Goal: Check status

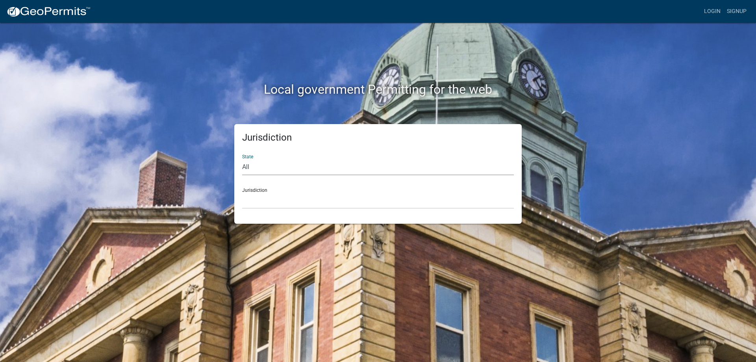
click at [249, 167] on select "All [US_STATE] [US_STATE] [US_STATE] [US_STATE] [US_STATE] [US_STATE] [US_STATE…" at bounding box center [378, 167] width 272 height 16
select select "[US_STATE]"
click at [242, 159] on select "All [US_STATE] [US_STATE] [US_STATE] [US_STATE] [US_STATE] [US_STATE] [US_STATE…" at bounding box center [378, 167] width 272 height 16
click at [260, 192] on div "Jurisdiction City of [GEOGRAPHIC_DATA], [US_STATE] City of [GEOGRAPHIC_DATA], […" at bounding box center [378, 194] width 272 height 27
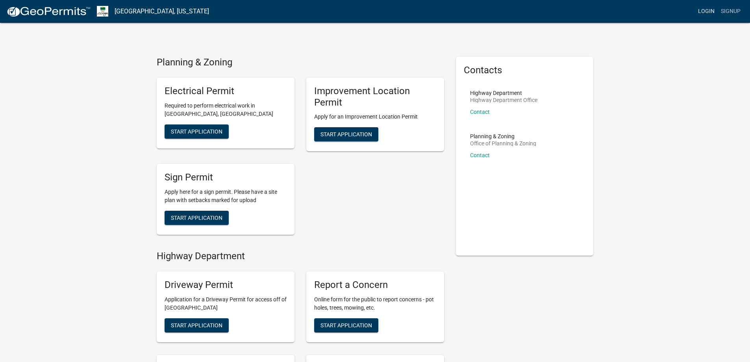
click at [701, 9] on link "Login" at bounding box center [706, 11] width 23 height 15
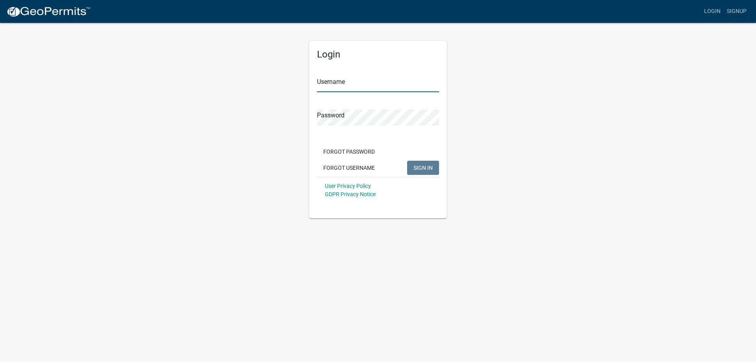
click at [364, 87] on input "Username" at bounding box center [378, 84] width 122 height 16
type input "bhamilton"
click at [407, 161] on button "SIGN IN" at bounding box center [423, 168] width 32 height 14
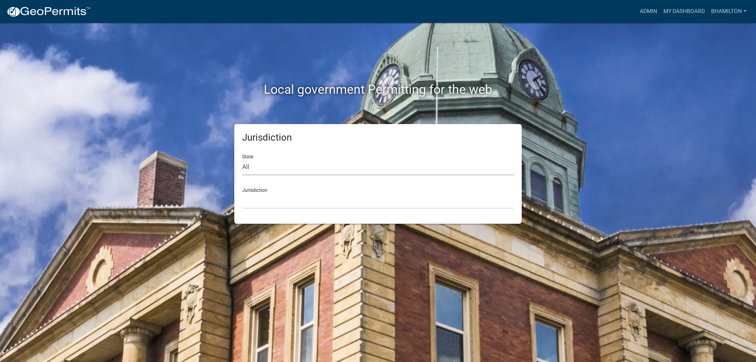
click at [257, 171] on select "All [US_STATE] [US_STATE] [US_STATE] [US_STATE] [US_STATE] [US_STATE] [US_STATE…" at bounding box center [378, 167] width 272 height 16
select select "[US_STATE]"
click at [242, 159] on select "All [US_STATE] [US_STATE] [US_STATE] [US_STATE] [US_STATE] [US_STATE] [US_STATE…" at bounding box center [378, 167] width 272 height 16
click at [258, 189] on div "Jurisdiction City of [GEOGRAPHIC_DATA], [US_STATE] City of [GEOGRAPHIC_DATA], […" at bounding box center [378, 194] width 272 height 27
click at [647, 12] on link "Admin" at bounding box center [648, 11] width 24 height 15
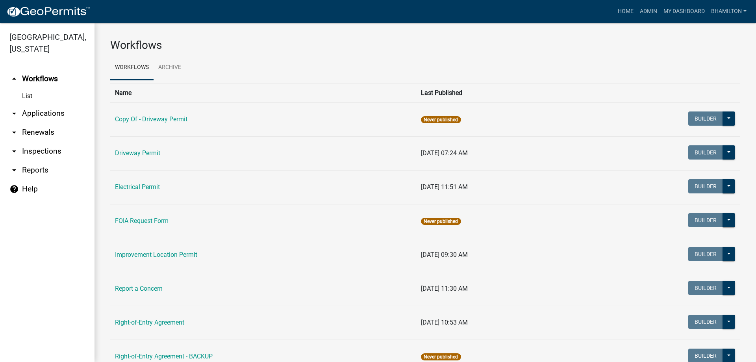
click at [54, 113] on link "arrow_drop_down Applications" at bounding box center [47, 113] width 94 height 19
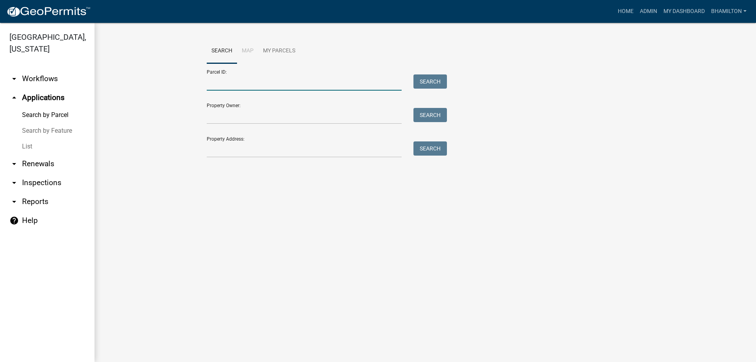
click at [224, 81] on input "Parcel ID:" at bounding box center [304, 82] width 195 height 16
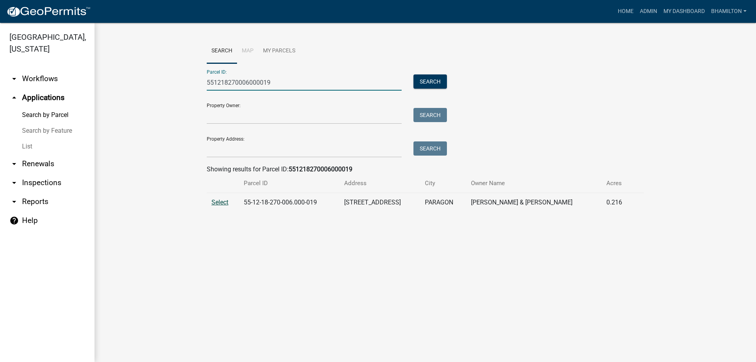
type input "551218270006000019"
click at [214, 201] on span "Select" at bounding box center [219, 201] width 17 height 7
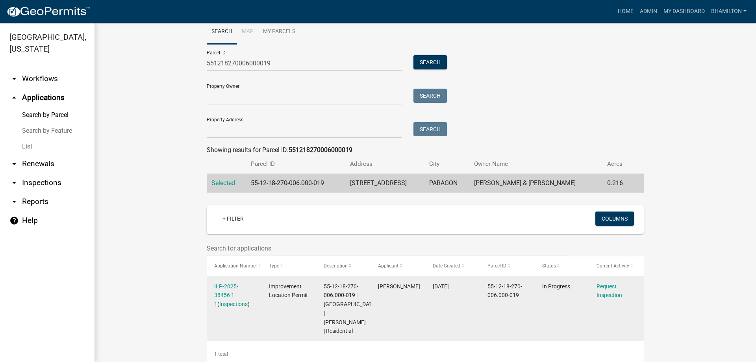
scroll to position [28, 0]
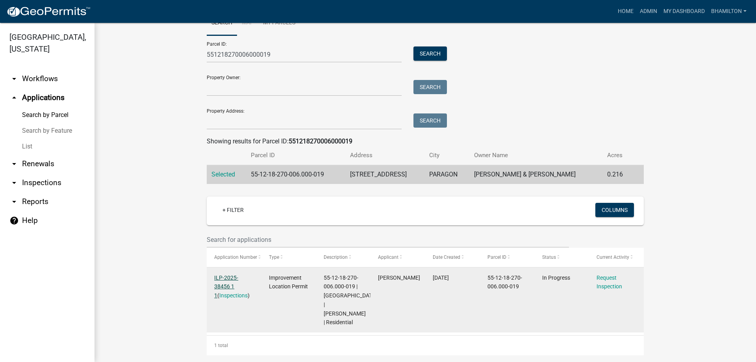
click at [233, 279] on link "ILP-2025-38456 1 1" at bounding box center [226, 286] width 24 height 24
